Goal: Check status: Verify the current state of an ongoing process or item

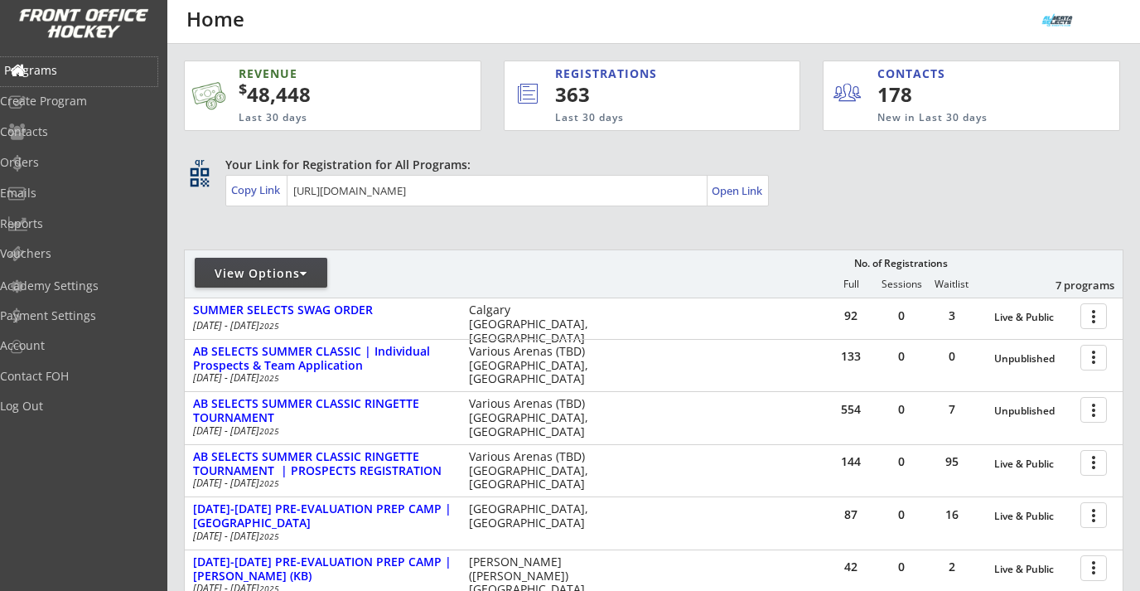
click at [78, 70] on div "Programs" at bounding box center [78, 71] width 149 height 12
click at [83, 164] on div "Orders" at bounding box center [78, 163] width 149 height 12
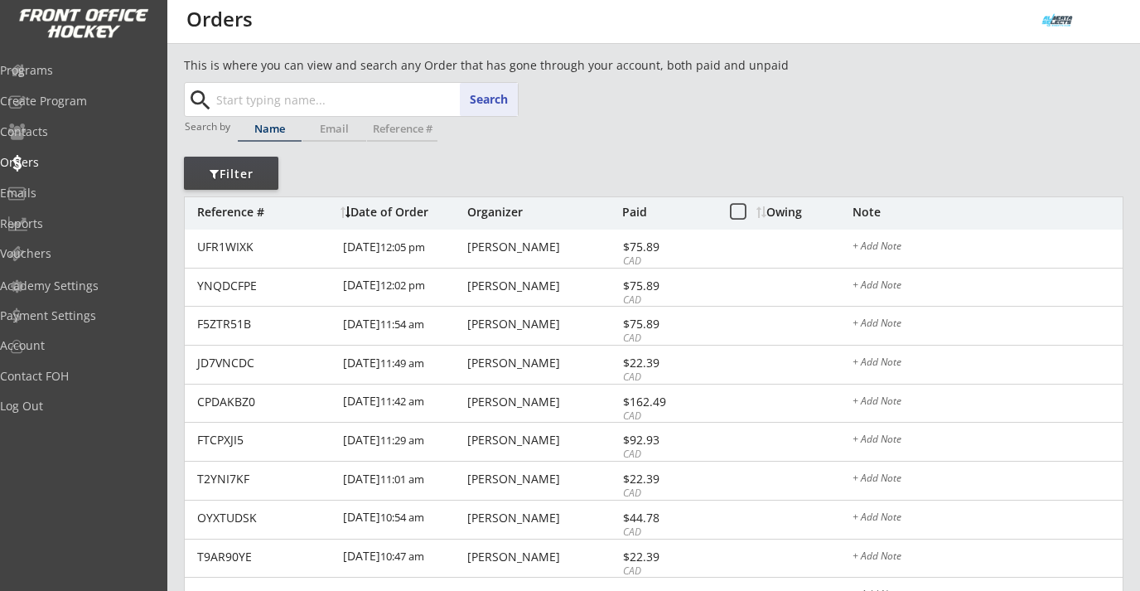
click at [250, 106] on input "text" at bounding box center [365, 99] width 305 height 33
paste input "[PERSON_NAME]"
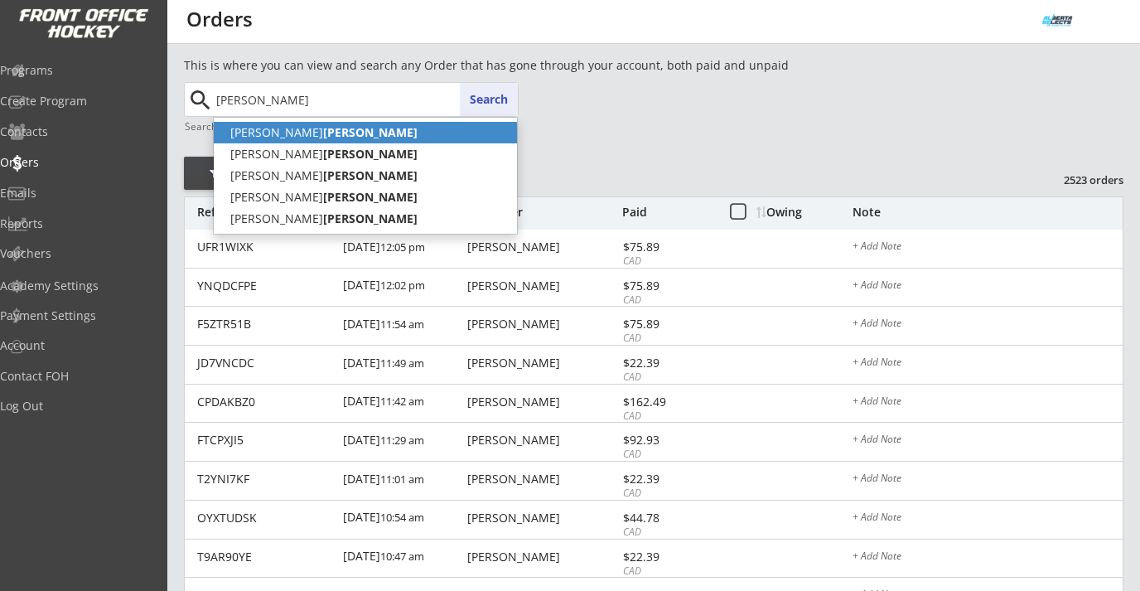
click at [323, 131] on strong "[PERSON_NAME]" at bounding box center [370, 132] width 94 height 16
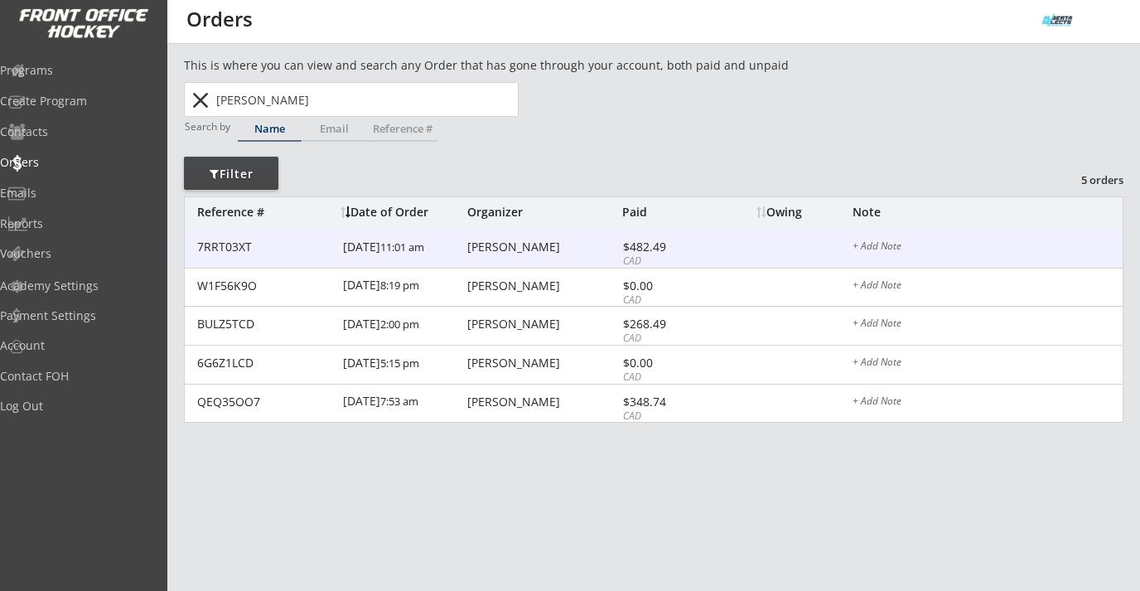
type input "[PERSON_NAME]"
click at [534, 234] on div "7RRT03XT [DATE] 11:01 am [PERSON_NAME] $482.49 CAD + Add Note" at bounding box center [654, 249] width 938 height 39
